Goal: Information Seeking & Learning: Learn about a topic

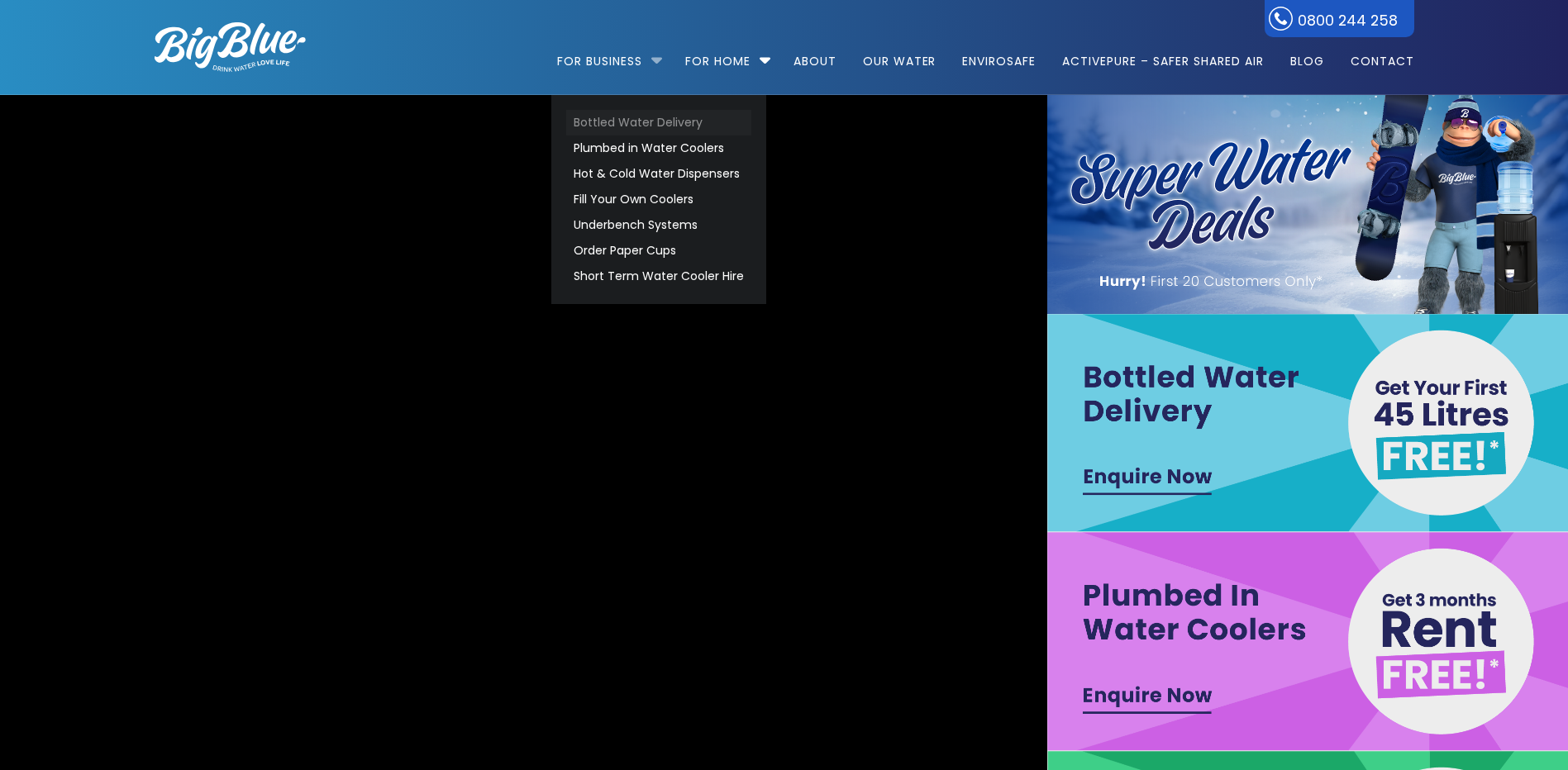
drag, startPoint x: 0, startPoint y: 0, endPoint x: 618, endPoint y: 118, distance: 629.2
click at [618, 118] on link "Bottled Water Delivery" at bounding box center [658, 123] width 185 height 26
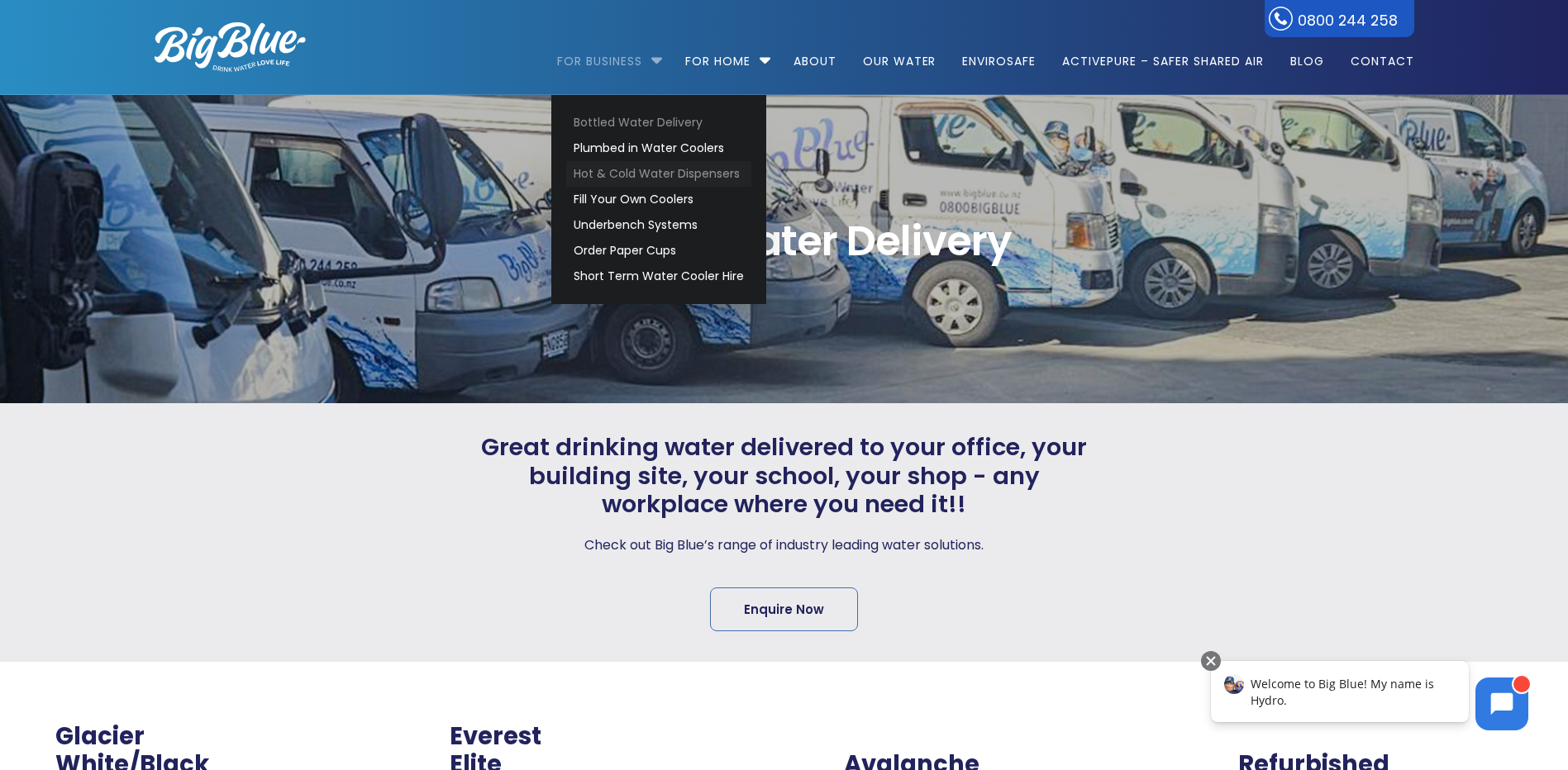
click at [618, 169] on link "Hot & Cold Water Dispensers" at bounding box center [658, 174] width 185 height 26
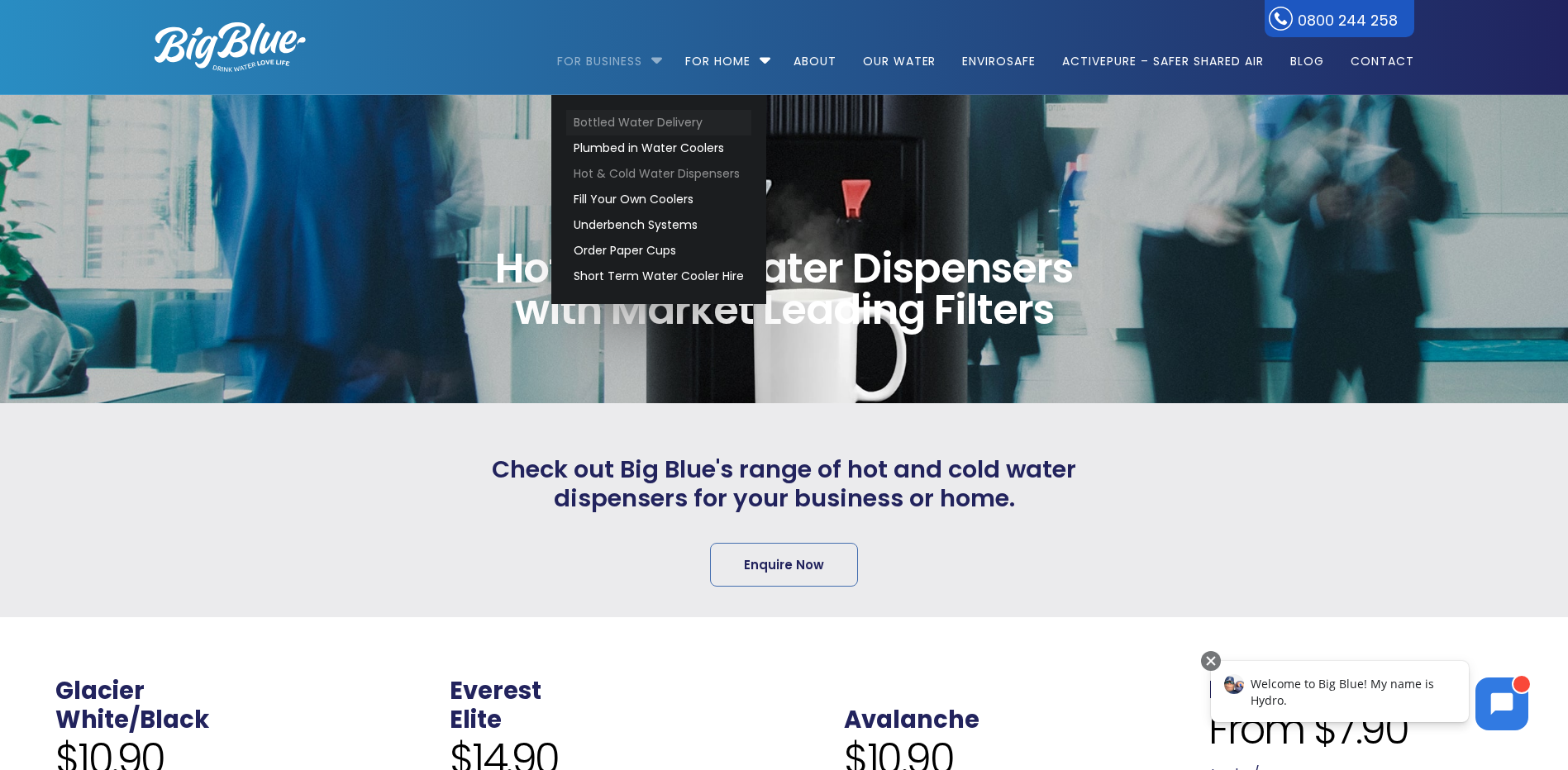
click at [627, 117] on link "Bottled Water Delivery" at bounding box center [658, 123] width 185 height 26
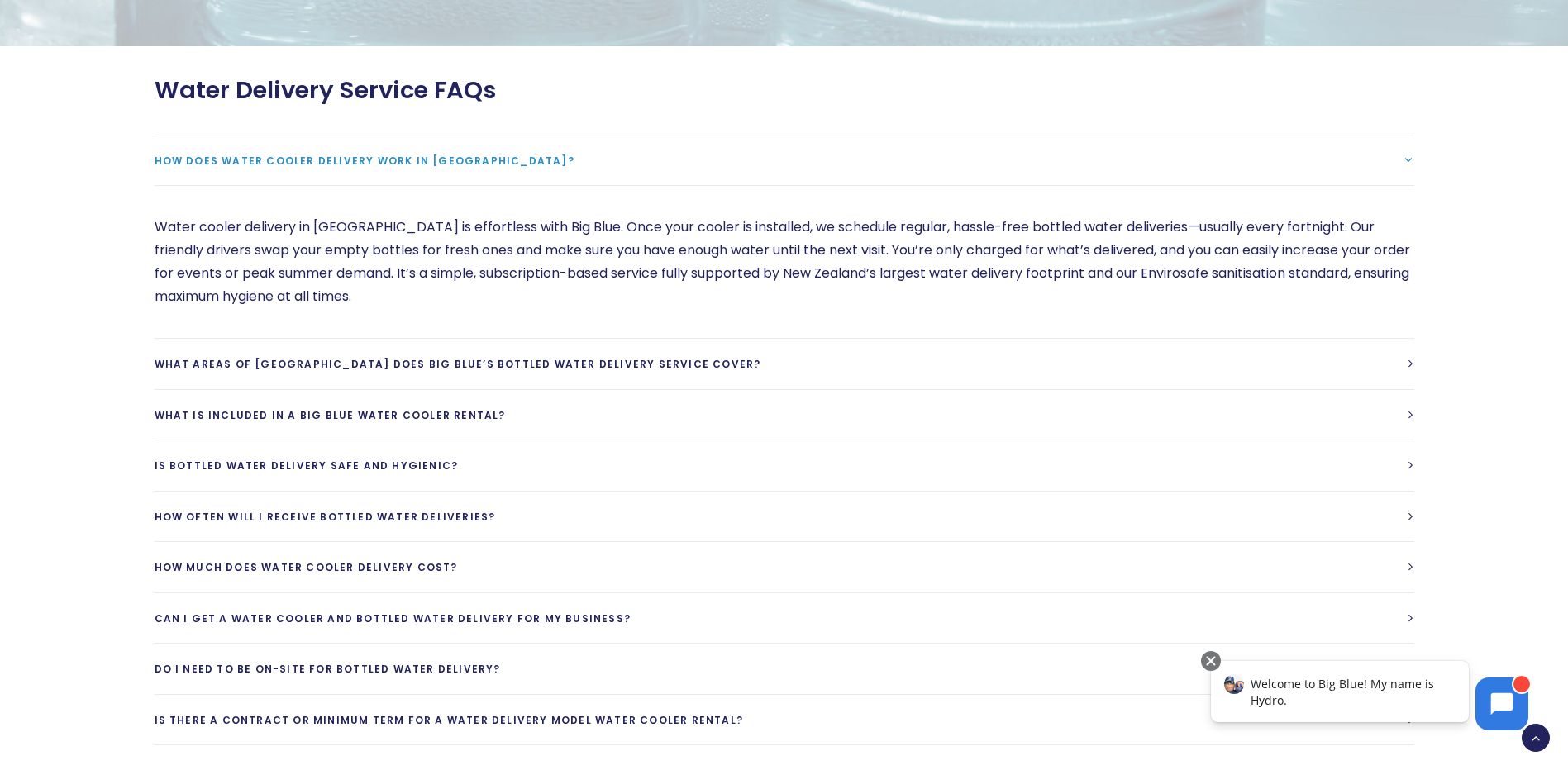
scroll to position [4792, 0]
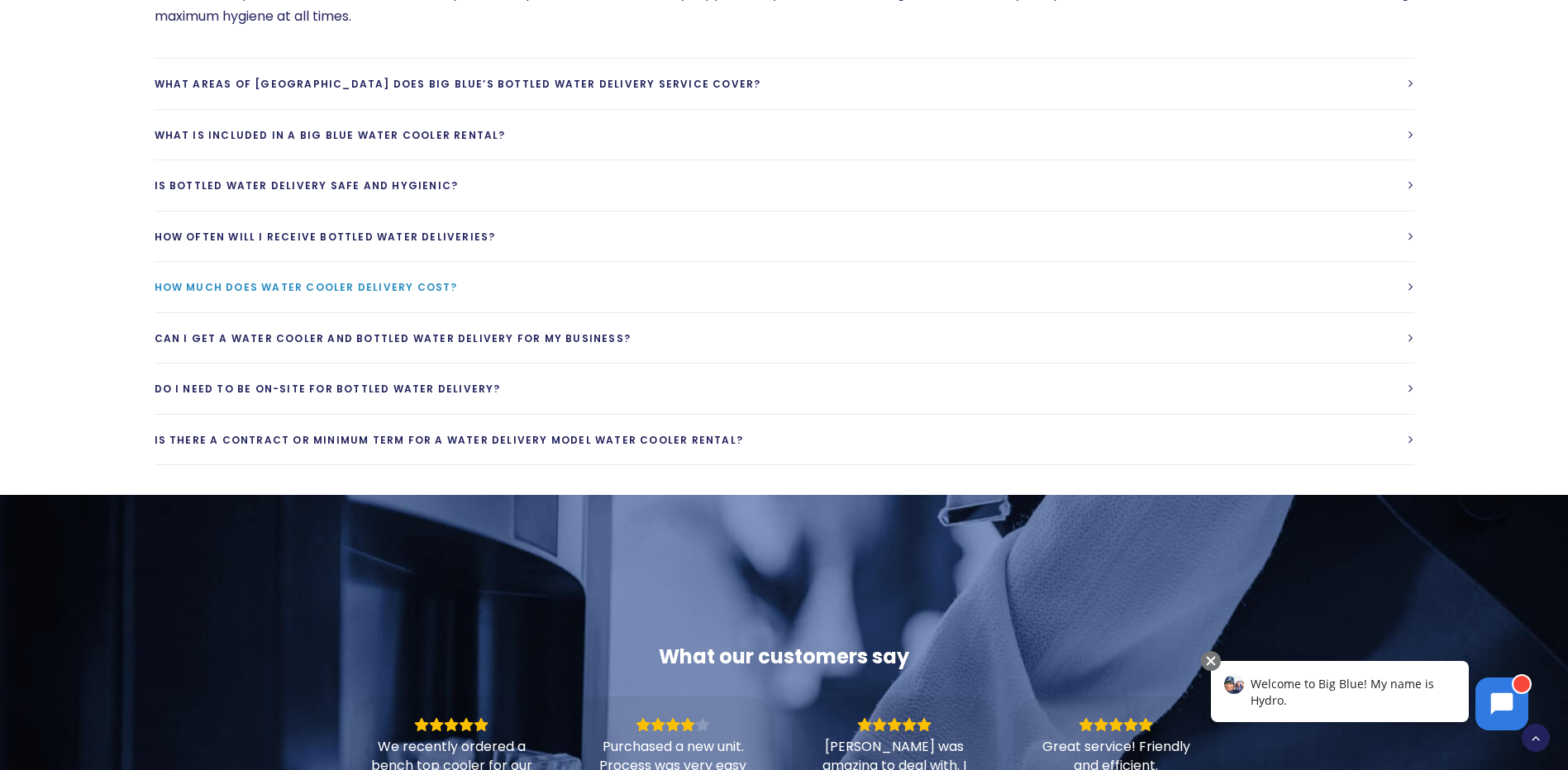
click at [280, 280] on span "How much does water cooler delivery cost?" at bounding box center [306, 287] width 303 height 14
